Goal: Task Accomplishment & Management: Manage account settings

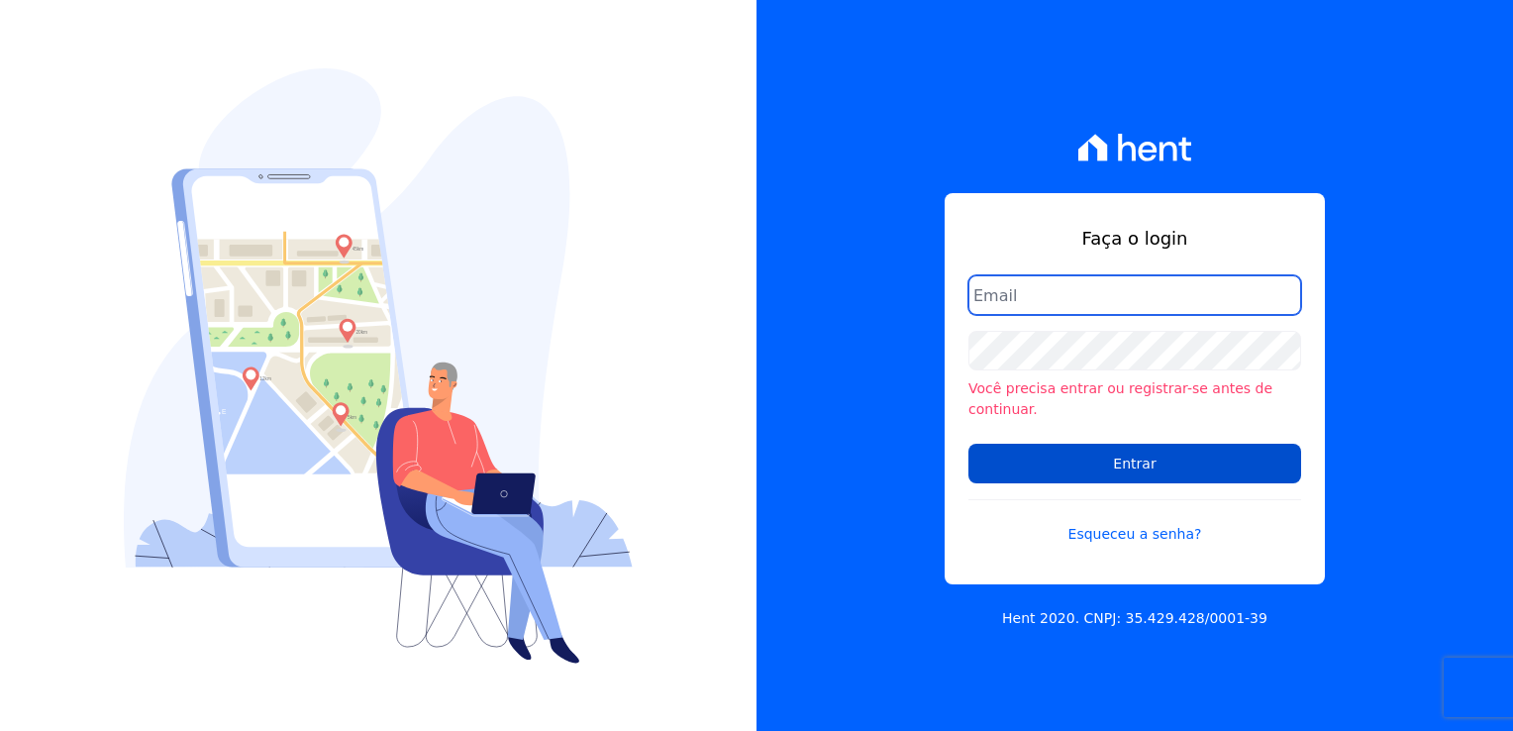
type input "[PERSON_NAME][EMAIL_ADDRESS][PERSON_NAME][DOMAIN_NAME]"
click at [1151, 463] on input "Entrar" at bounding box center [1134, 464] width 333 height 40
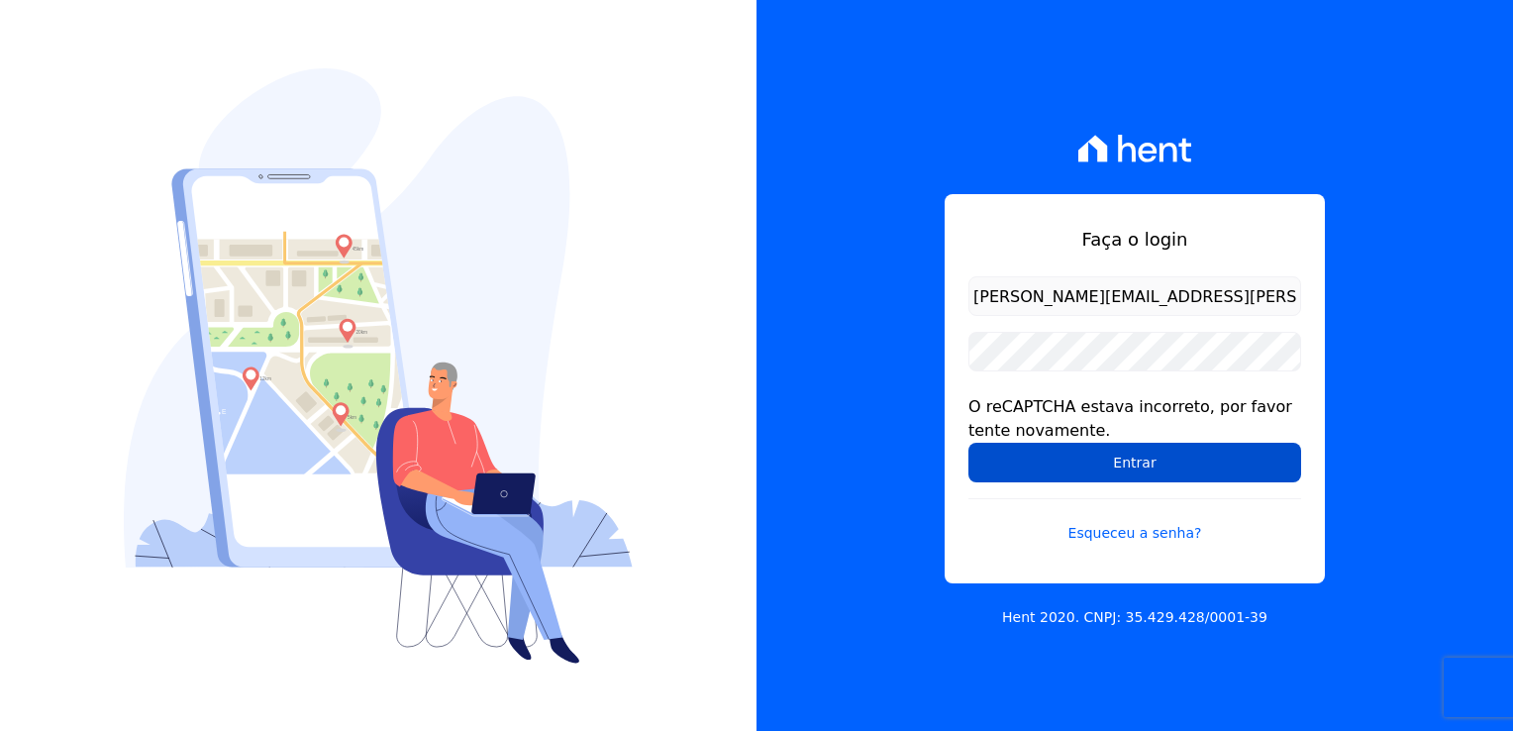
click at [1107, 466] on input "Entrar" at bounding box center [1134, 463] width 333 height 40
